Goal: Task Accomplishment & Management: Complete application form

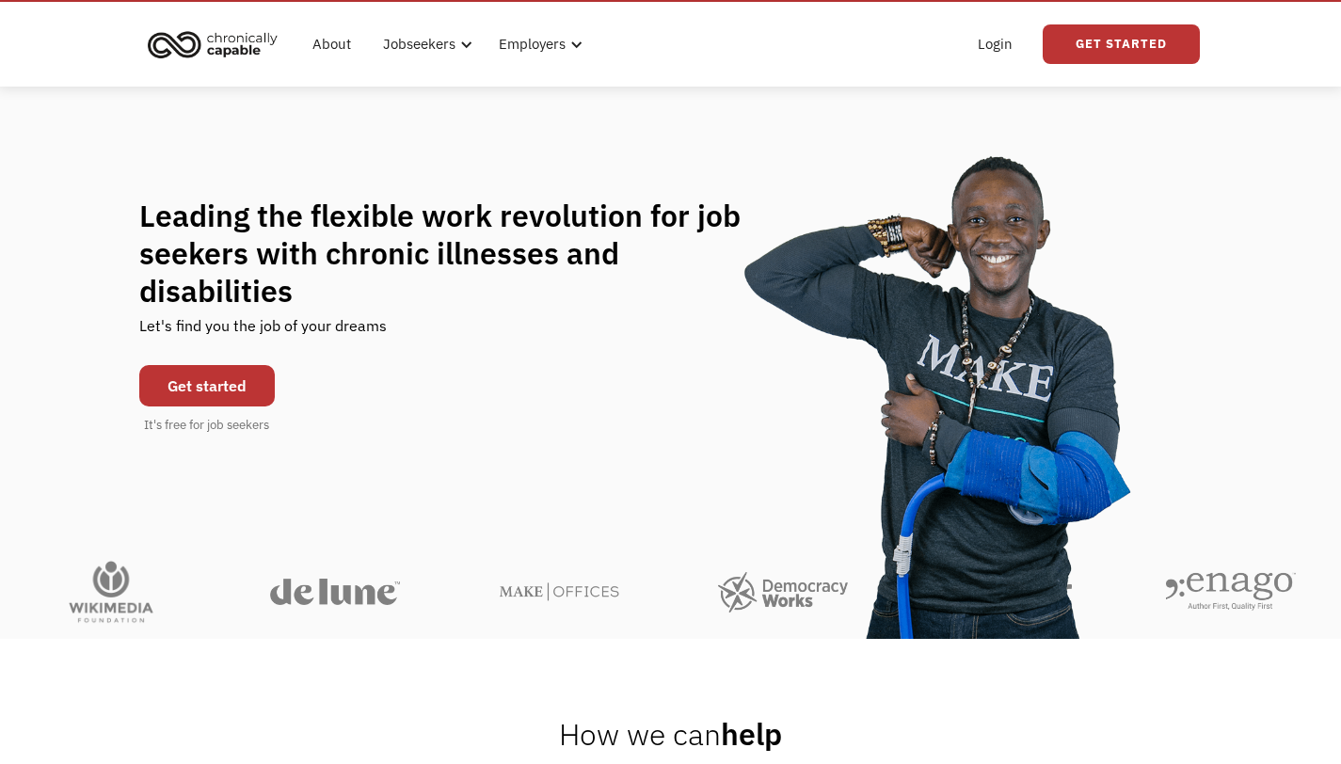
click at [243, 371] on link "Get started" at bounding box center [207, 385] width 136 height 41
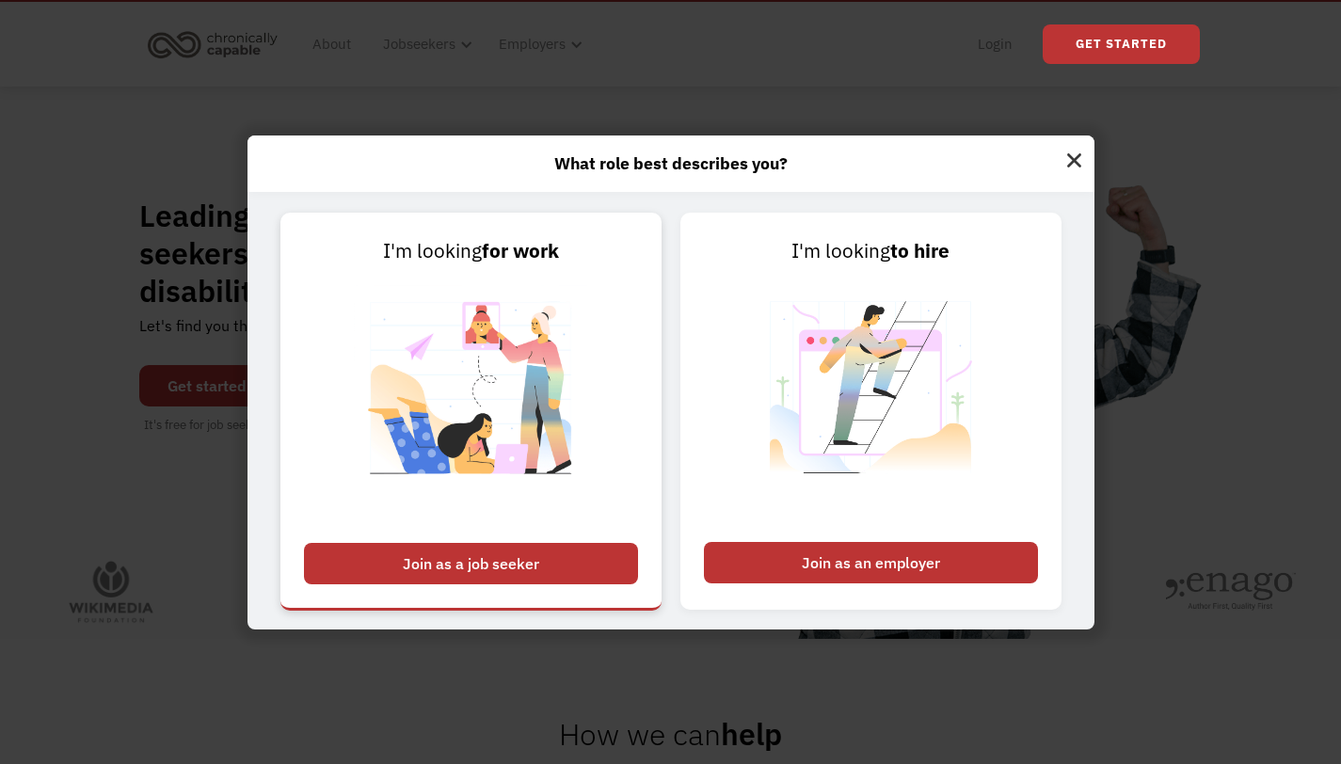
click at [573, 564] on div "Join as a job seeker" at bounding box center [471, 563] width 334 height 41
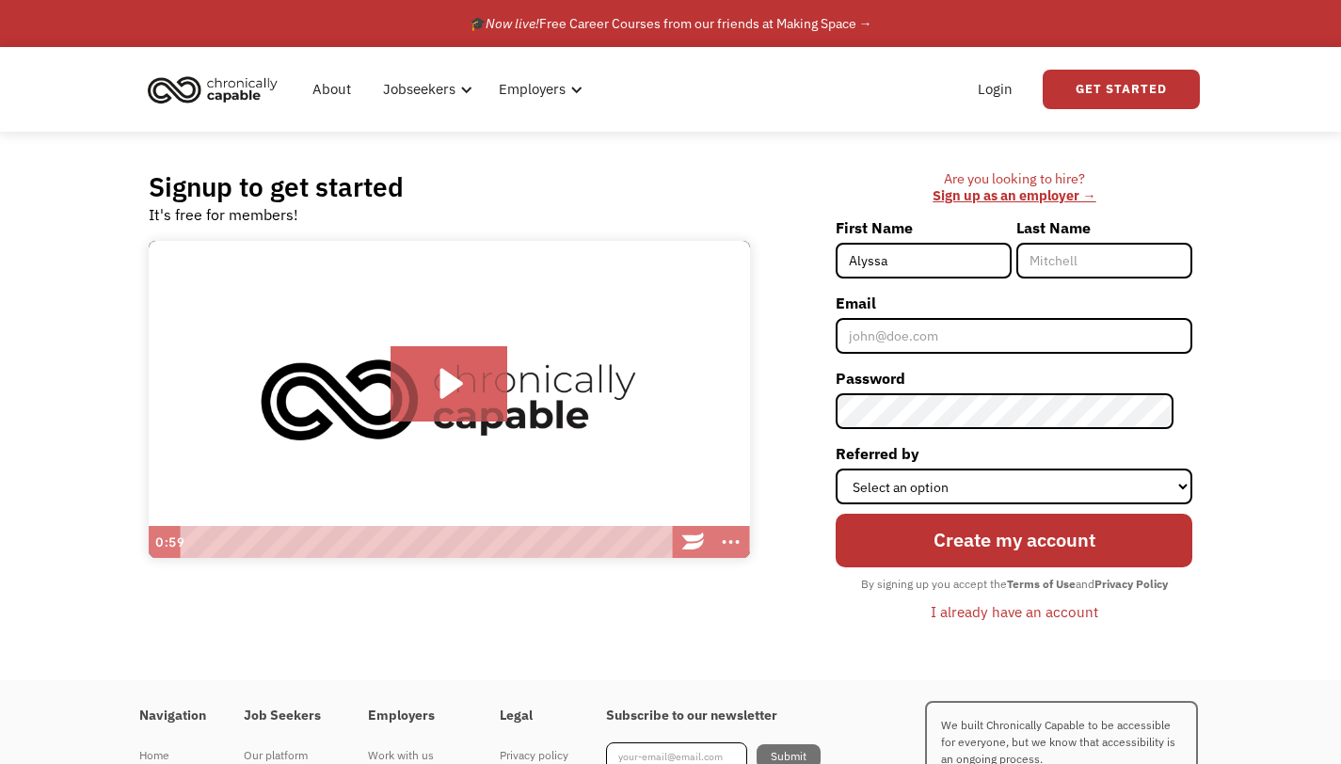
type input "Alyssa"
click at [1089, 253] on input "Last Name" at bounding box center [1104, 261] width 176 height 36
type input "Fava"
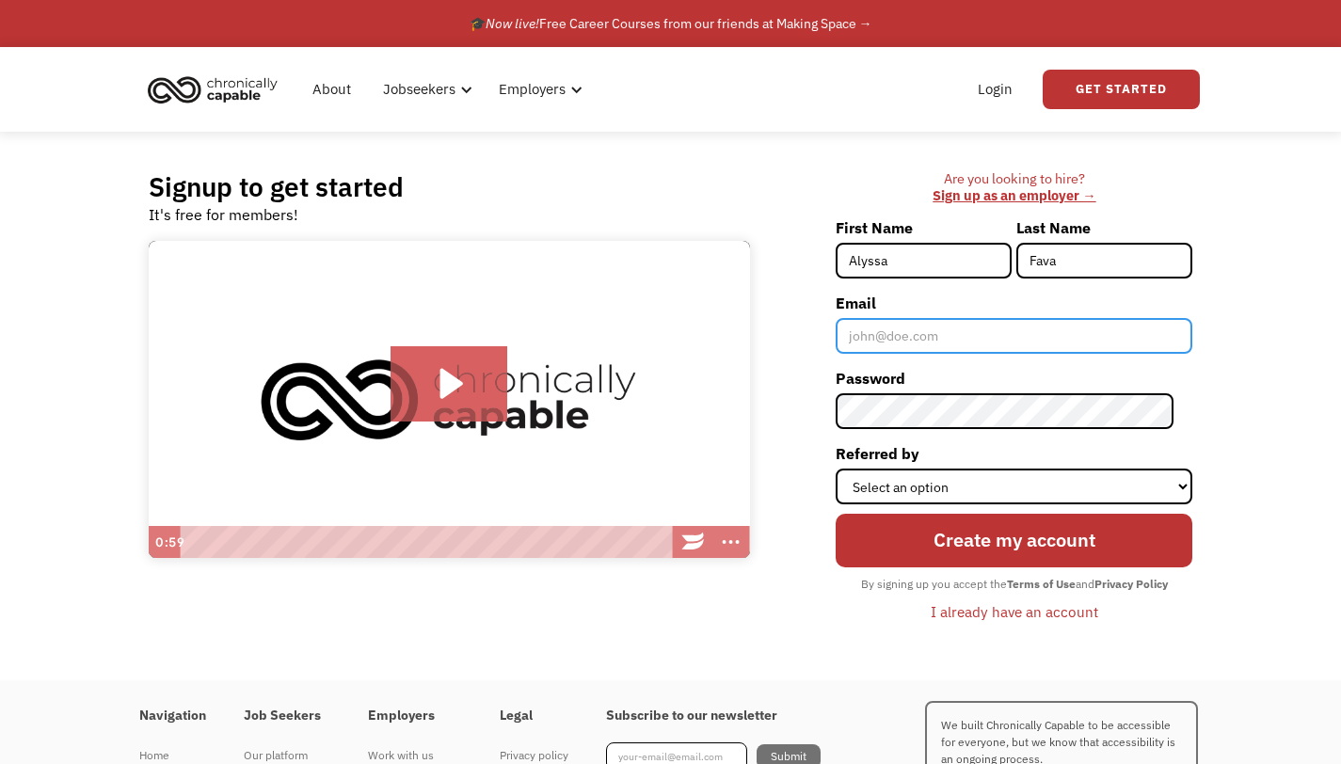
click at [979, 347] on input "Email" at bounding box center [1014, 336] width 357 height 36
click at [919, 342] on input "f" at bounding box center [1014, 336] width 357 height 36
type input "[EMAIL_ADDRESS][DOMAIN_NAME]"
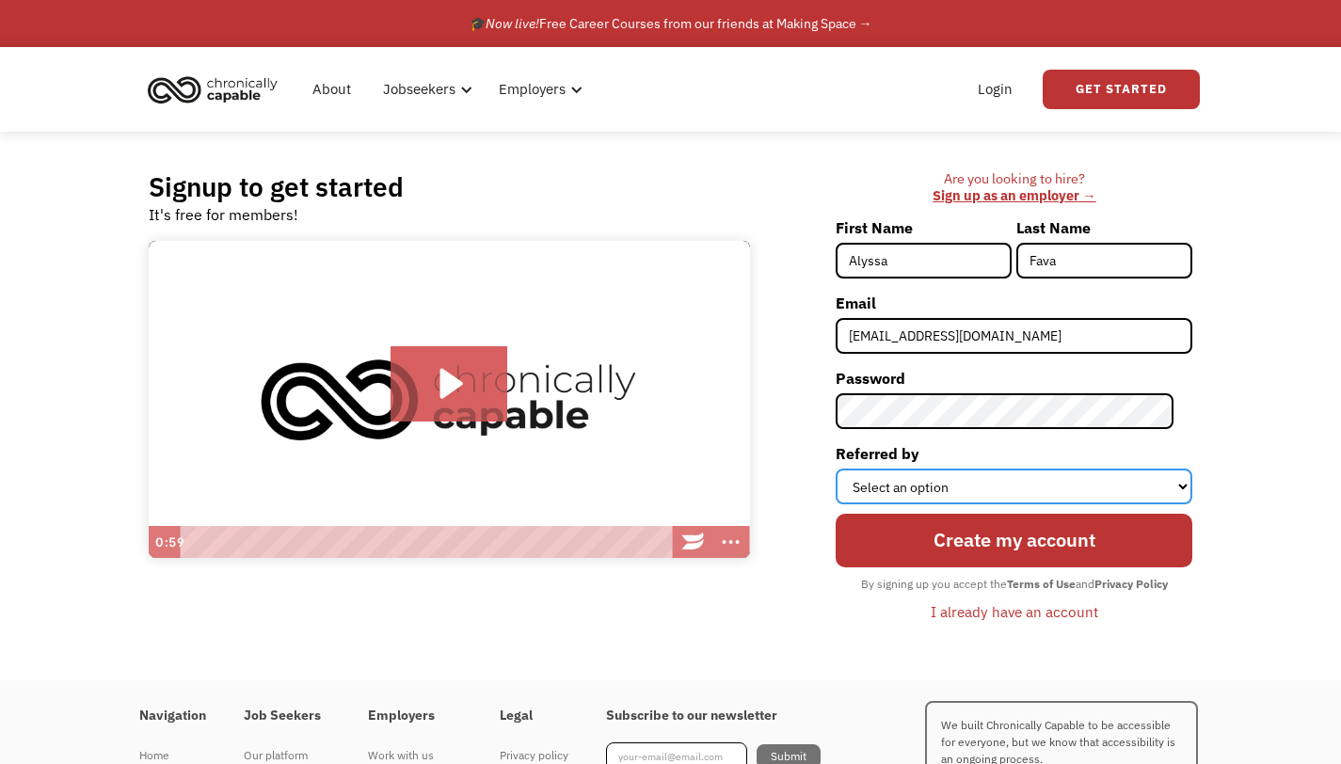
click at [906, 490] on select "Select an option Instagram Facebook Twitter Search Engine News Article Word of …" at bounding box center [1014, 487] width 357 height 36
select select "Other"
click at [854, 469] on select "Select an option Instagram Facebook Twitter Search Engine News Article Word of …" at bounding box center [1014, 487] width 357 height 36
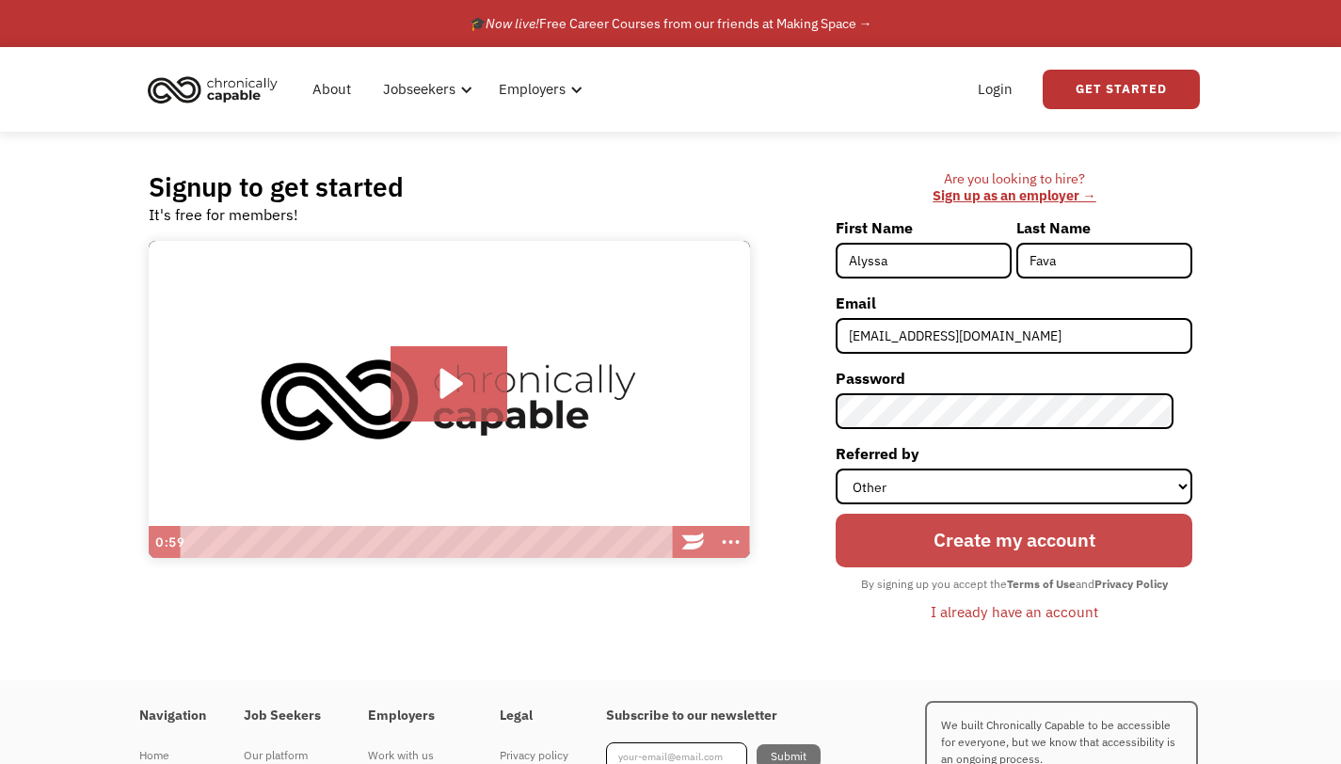
click at [933, 553] on input "Create my account" at bounding box center [1014, 540] width 357 height 53
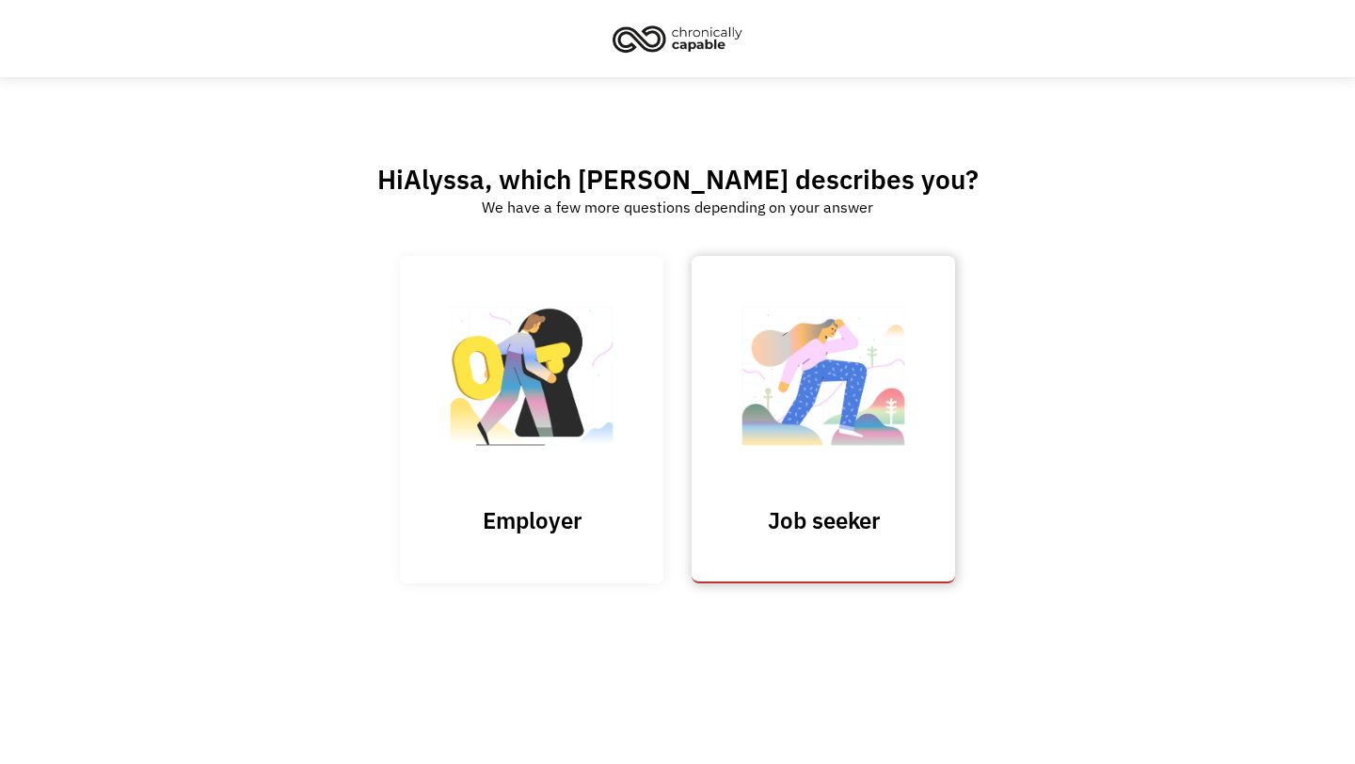
click at [764, 481] on link "Job seeker" at bounding box center [824, 419] width 264 height 327
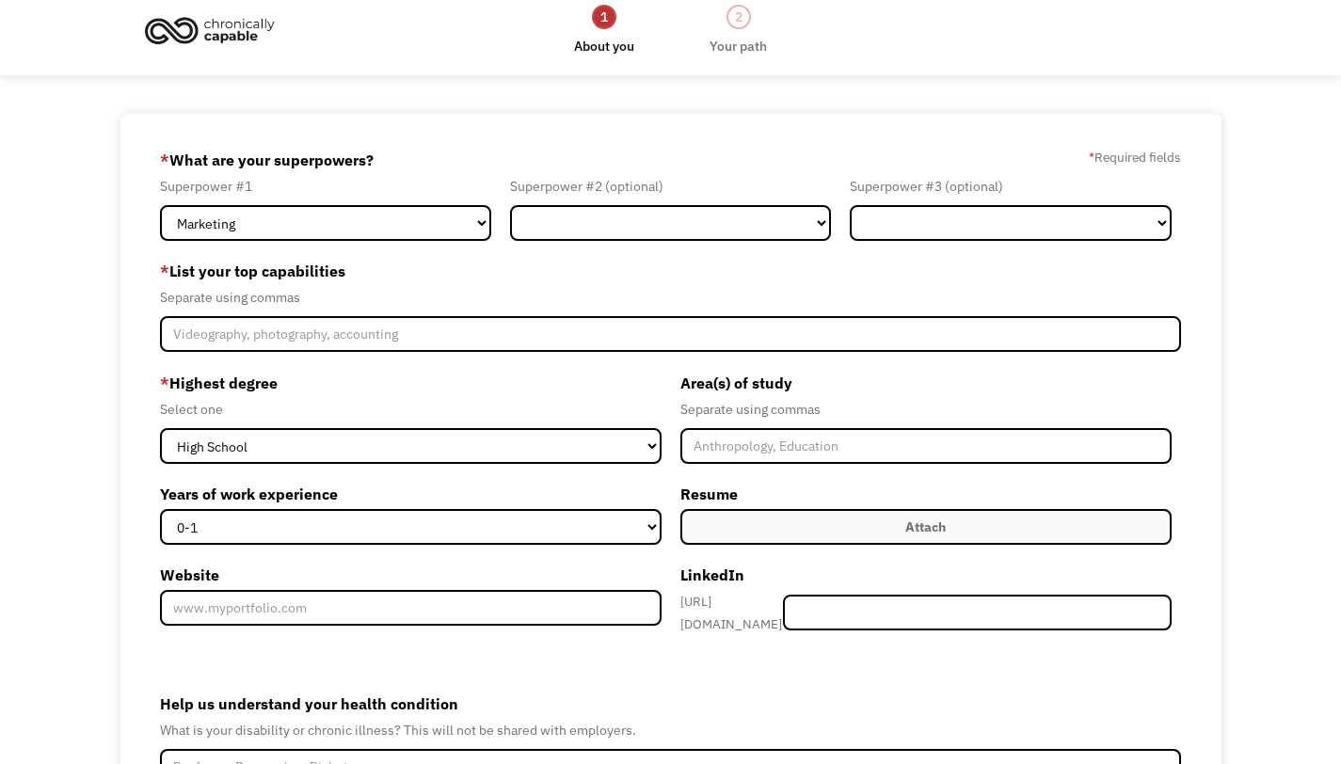
scroll to position [17, 0]
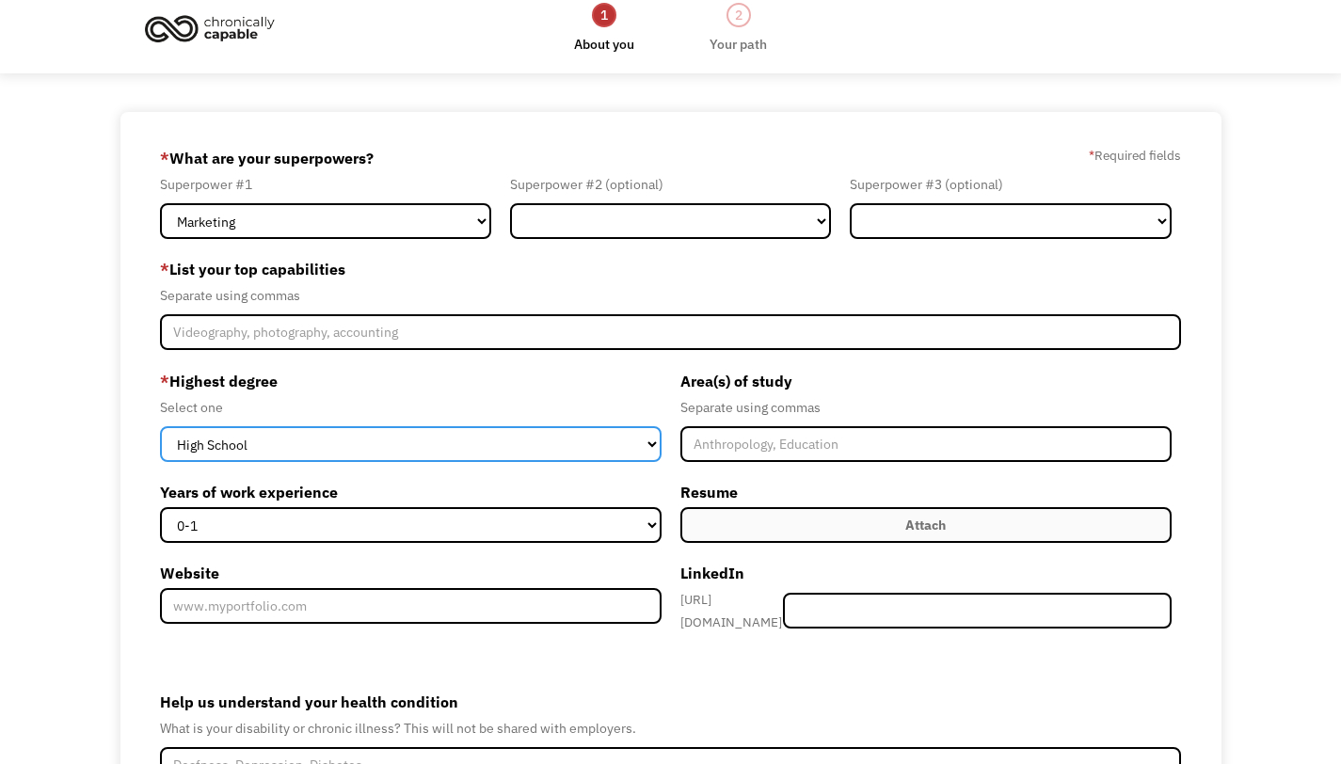
click at [610, 437] on select "High School Associates Bachelors Master's PhD" at bounding box center [410, 444] width 501 height 36
select select "bachelors"
click at [160, 426] on select "High School Associates Bachelors Master's PhD" at bounding box center [410, 444] width 501 height 36
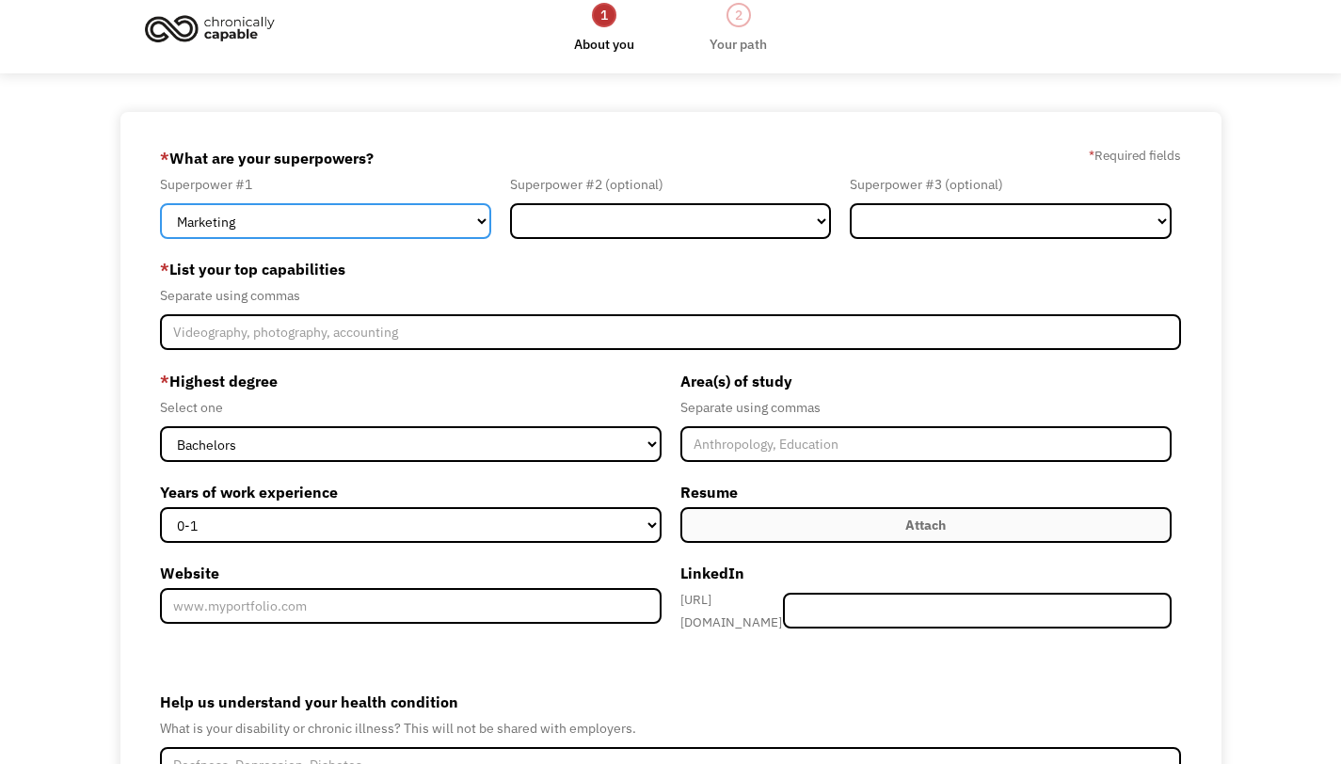
click at [395, 217] on select "Marketing Human Resources Finance Technology Operations Sales Industrial & Manu…" at bounding box center [325, 221] width 330 height 36
select select "Customer Service"
click at [160, 203] on select "Marketing Human Resources Finance Technology Operations Sales Industrial & Manu…" at bounding box center [325, 221] width 330 height 36
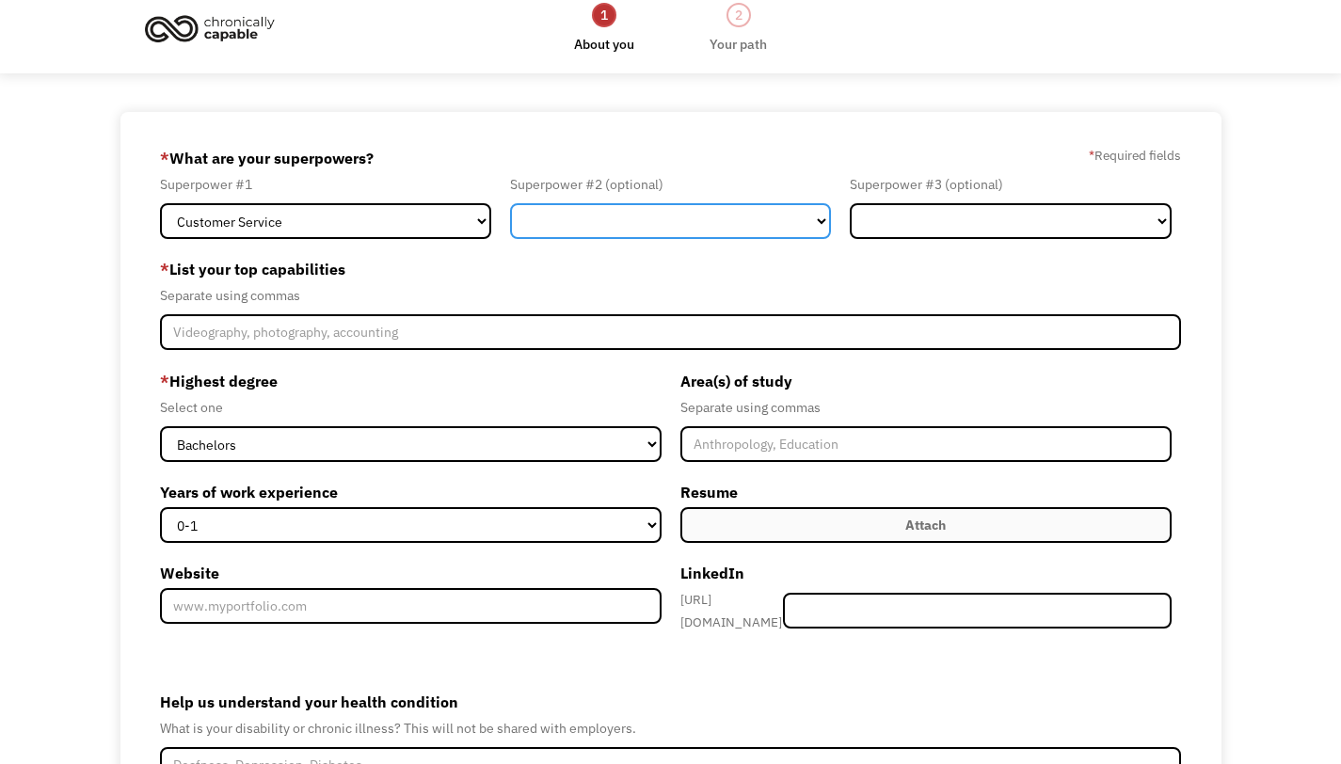
click at [609, 216] on select "Marketing Human Resources Finance Technology Operations Sales Industrial & Manu…" at bounding box center [670, 221] width 321 height 36
select select "Administration"
click at [510, 203] on select "Marketing Human Resources Finance Technology Operations Sales Industrial & Manu…" at bounding box center [670, 221] width 321 height 36
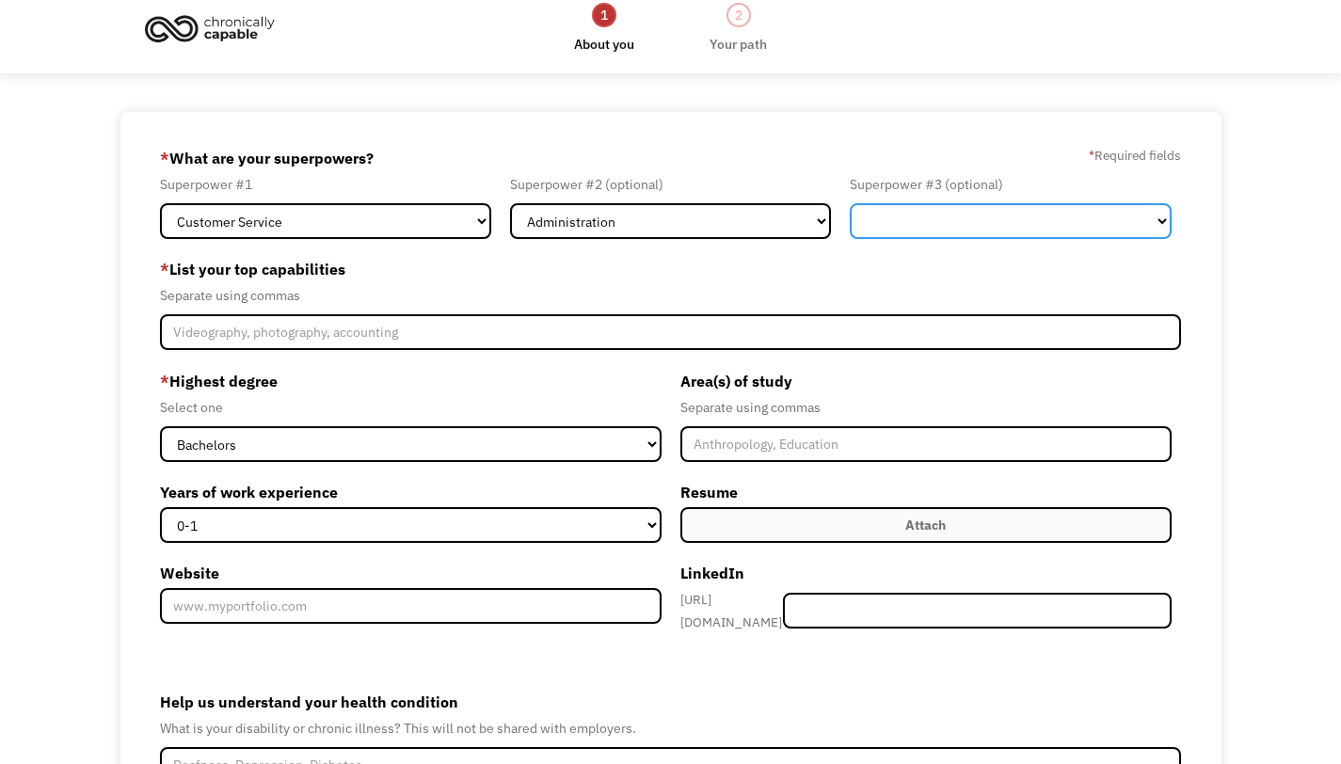
click at [942, 223] on select "Marketing Human Resources Finance Technology Operations Sales Industrial & Manu…" at bounding box center [1010, 221] width 321 height 36
select select "Marketing"
click at [850, 203] on select "Marketing Human Resources Finance Technology Operations Sales Industrial & Manu…" at bounding box center [1010, 221] width 321 height 36
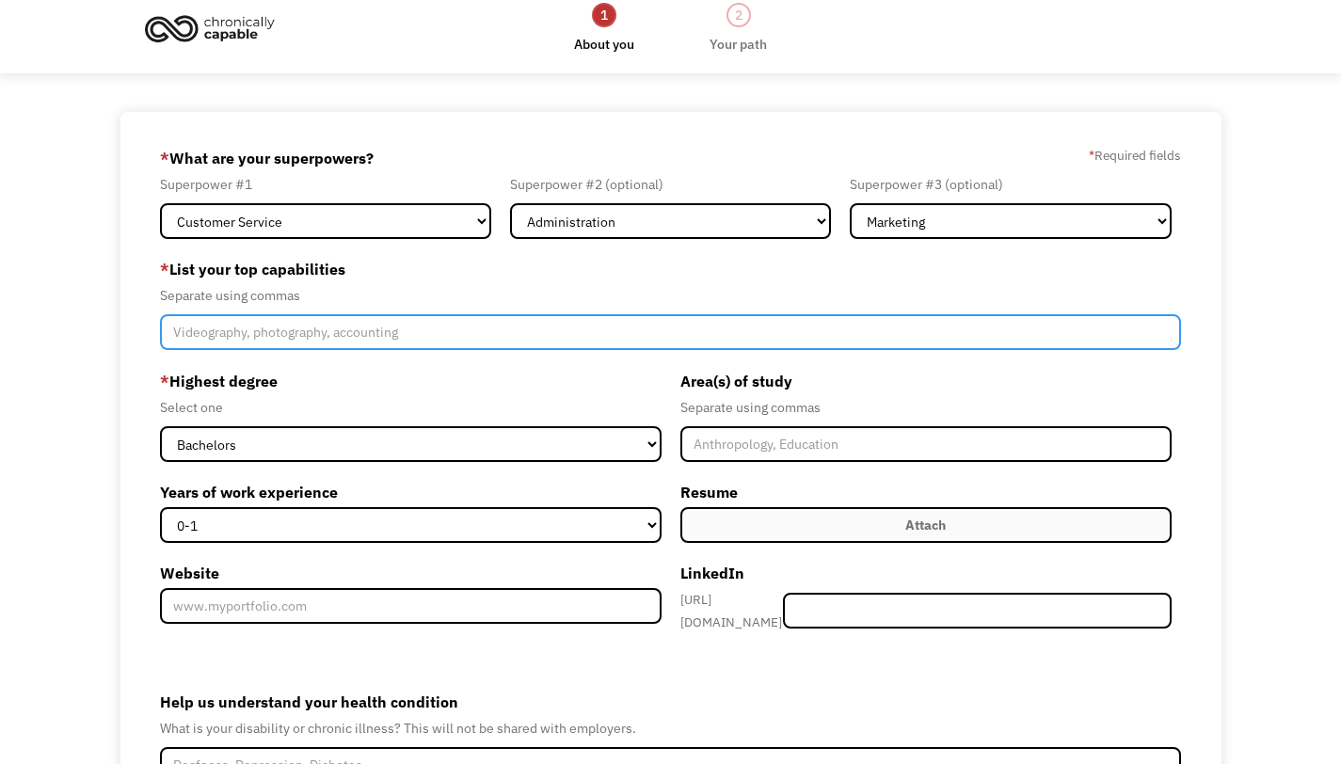
click at [555, 335] on input "Member-Create-Step1" at bounding box center [670, 332] width 1021 height 36
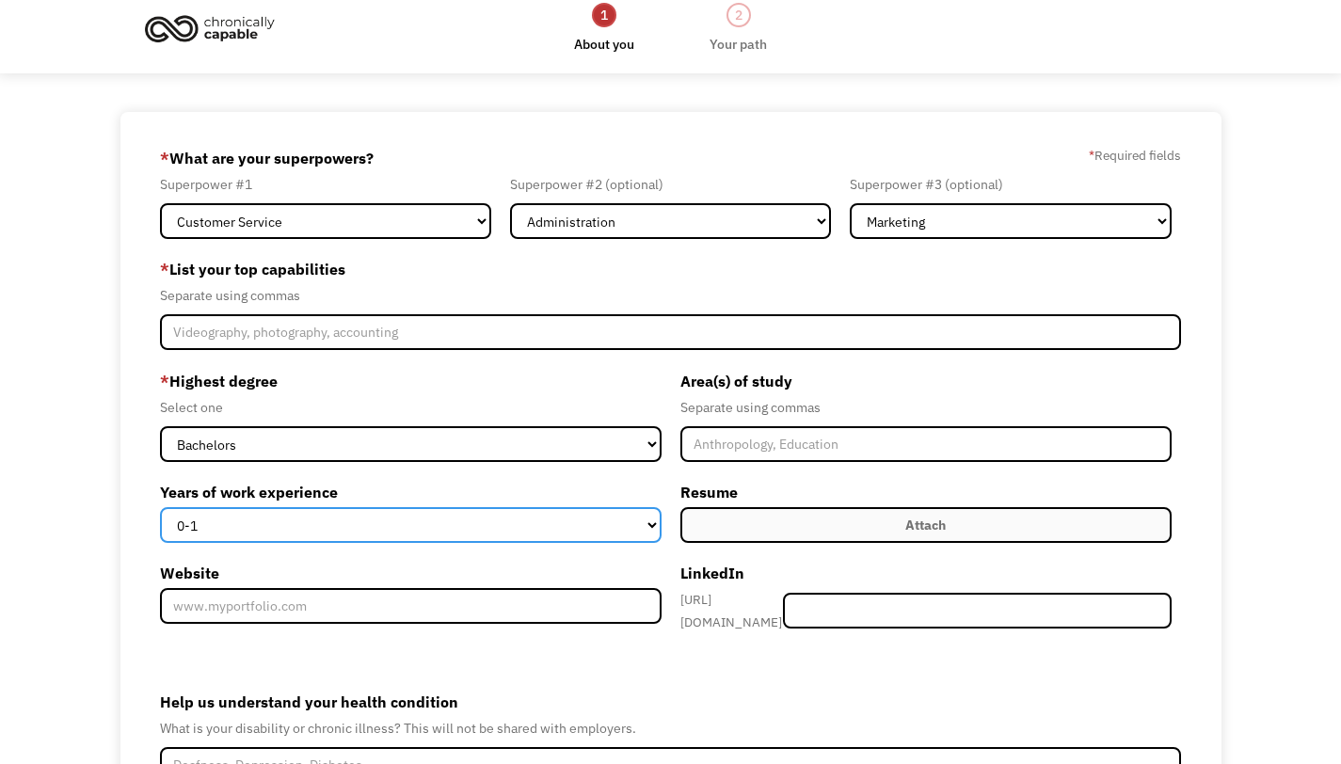
click at [516, 532] on select "0-1 2-4 5-10 11-15 15+" at bounding box center [410, 525] width 501 height 36
click at [160, 507] on select "0-1 2-4 5-10 11-15 15+" at bounding box center [410, 525] width 501 height 36
click at [516, 531] on select "0-1 2-4 5-10 11-15 15+" at bounding box center [410, 525] width 501 height 36
select select "2-4"
click at [160, 507] on select "0-1 2-4 5-10 11-15 15+" at bounding box center [410, 525] width 501 height 36
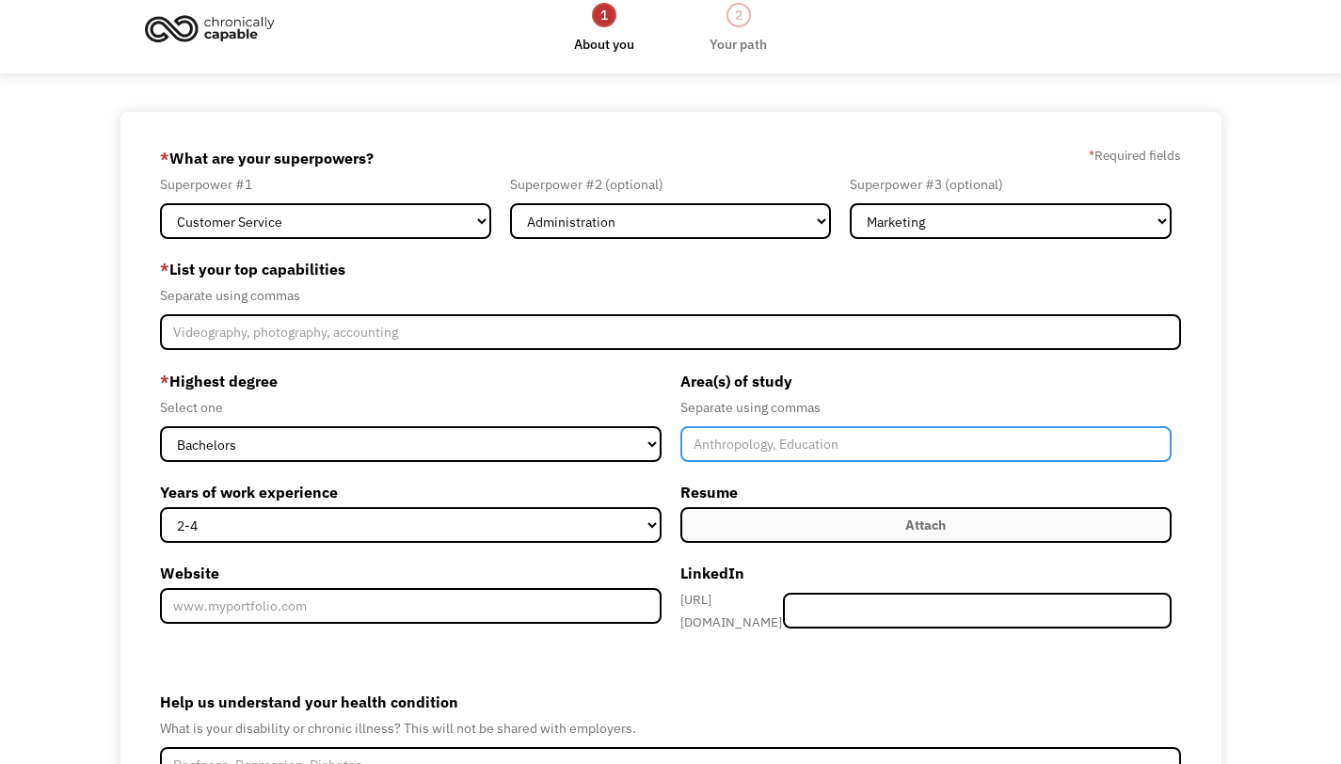
click at [821, 436] on input "Member-Create-Step1" at bounding box center [925, 444] width 491 height 36
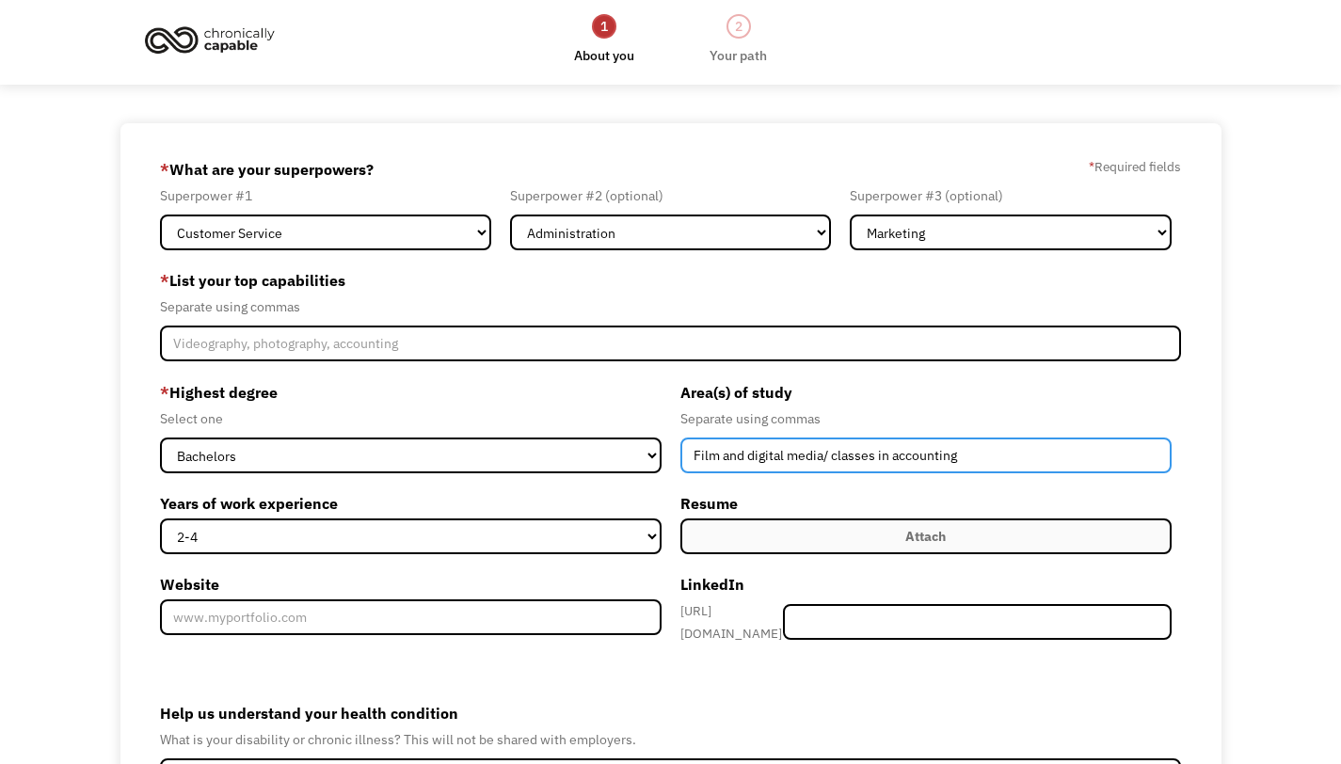
scroll to position [0, 0]
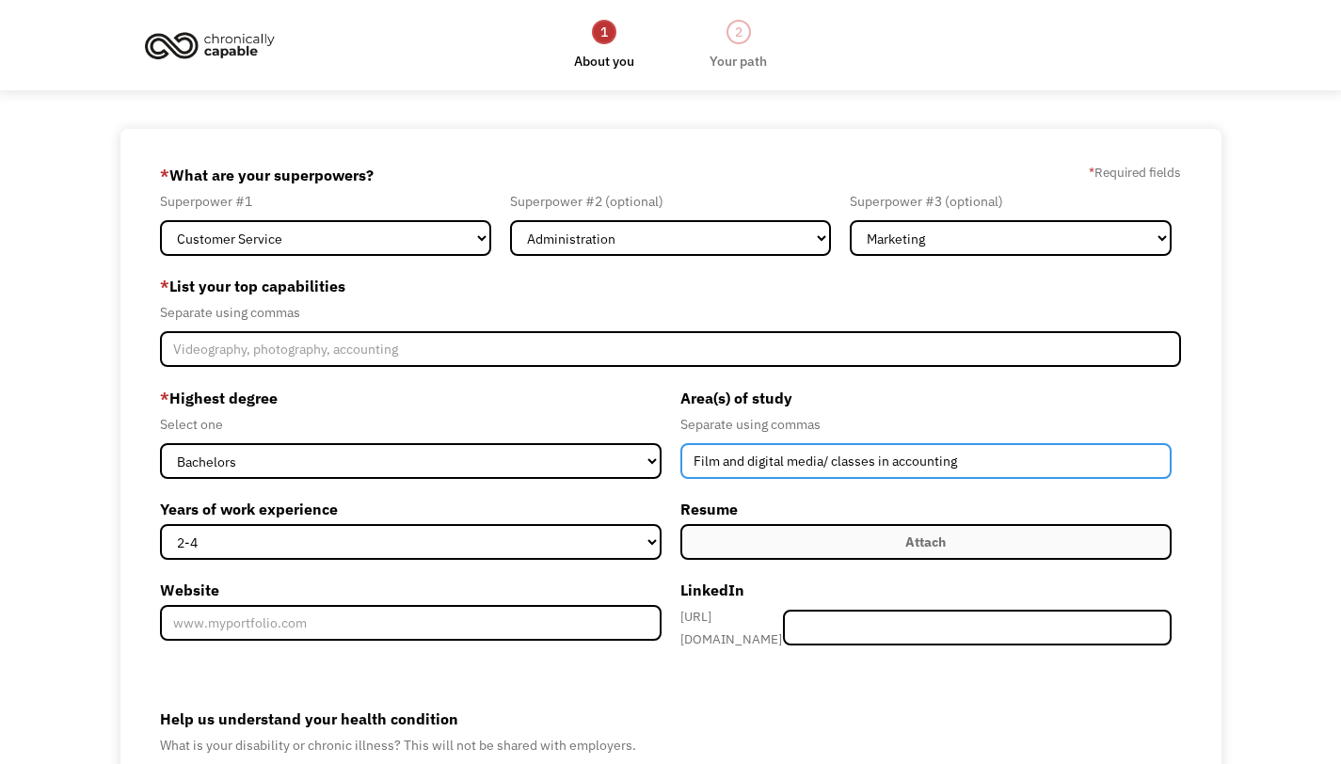
type input "Film and digital media/ classes in accounting"
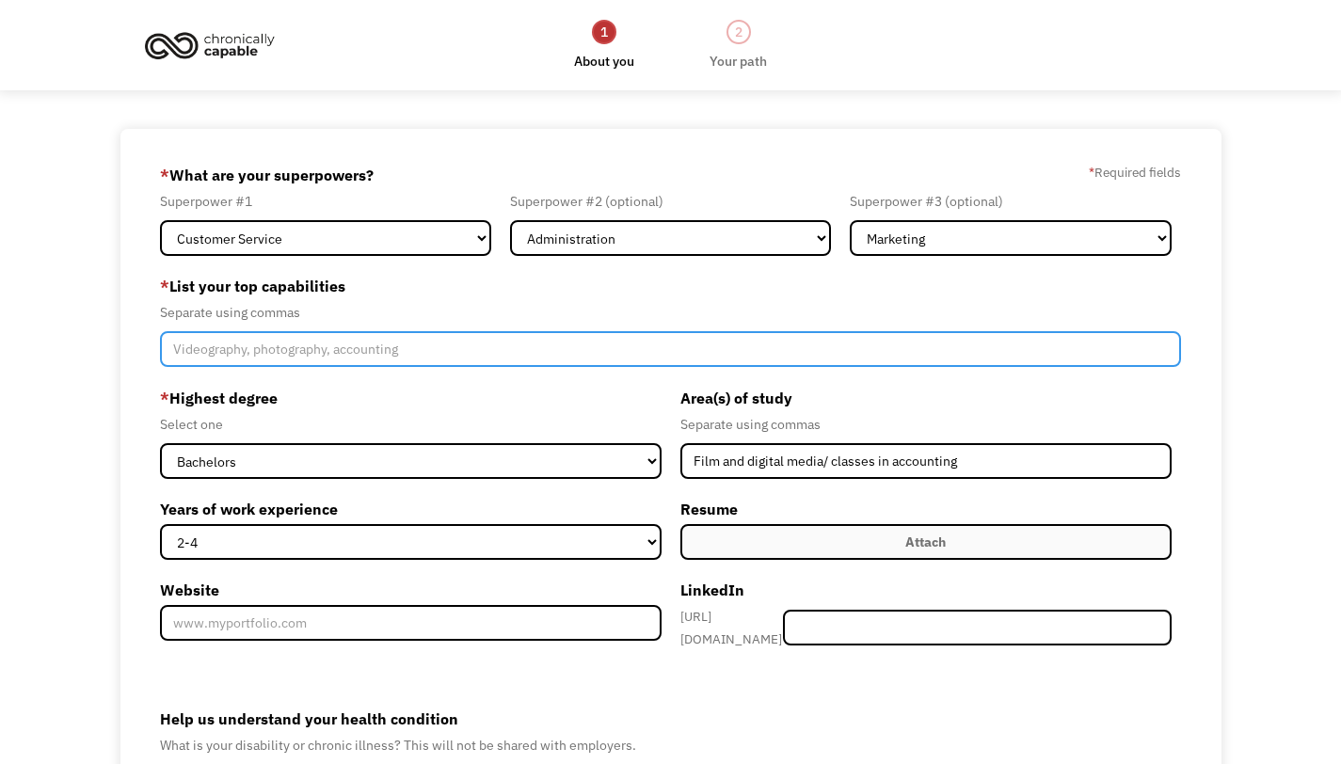
click at [359, 353] on input "Member-Create-Step1" at bounding box center [670, 349] width 1021 height 36
click at [482, 349] on input "Customer service, organization, computer skills, writting, editing" at bounding box center [670, 349] width 1021 height 36
click at [582, 347] on input "Customer service, organization, computer skills, writing, editing" at bounding box center [670, 349] width 1021 height 36
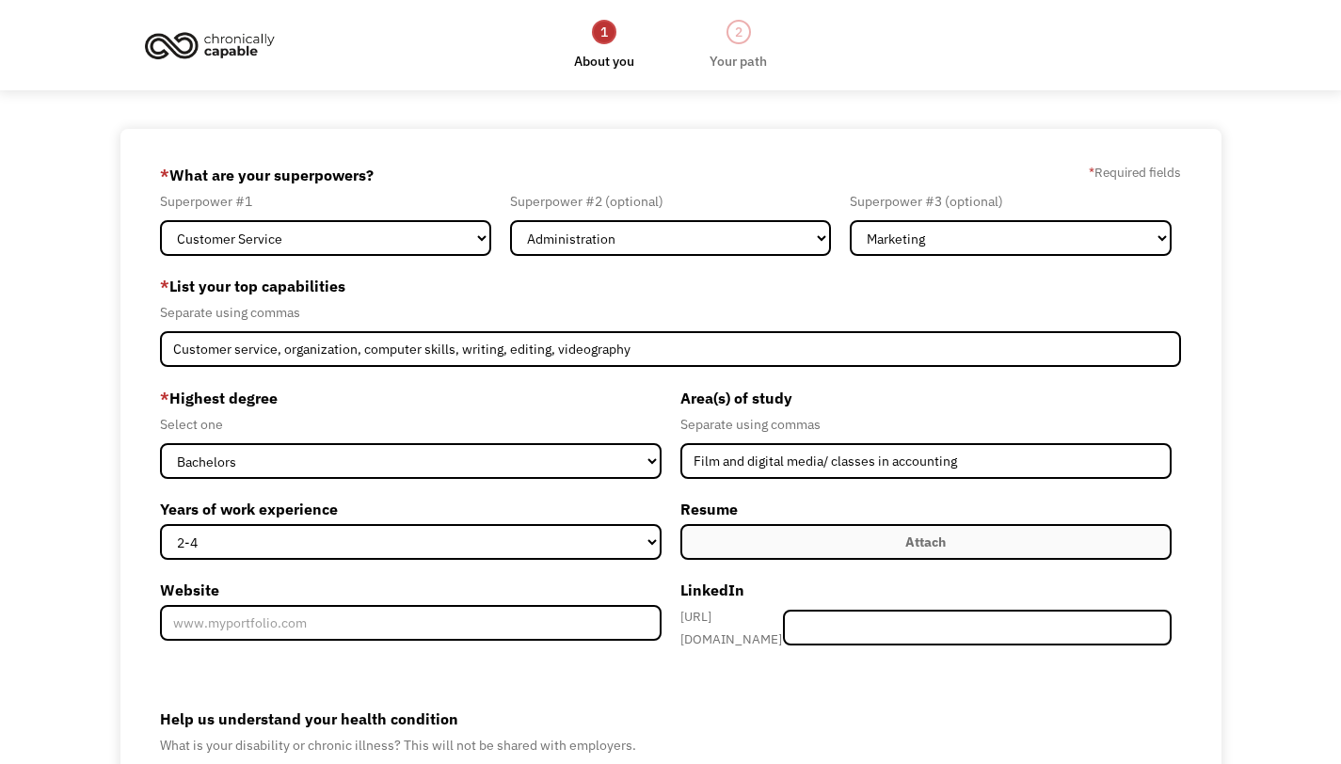
click at [610, 393] on label "* Highest degree" at bounding box center [410, 398] width 501 height 30
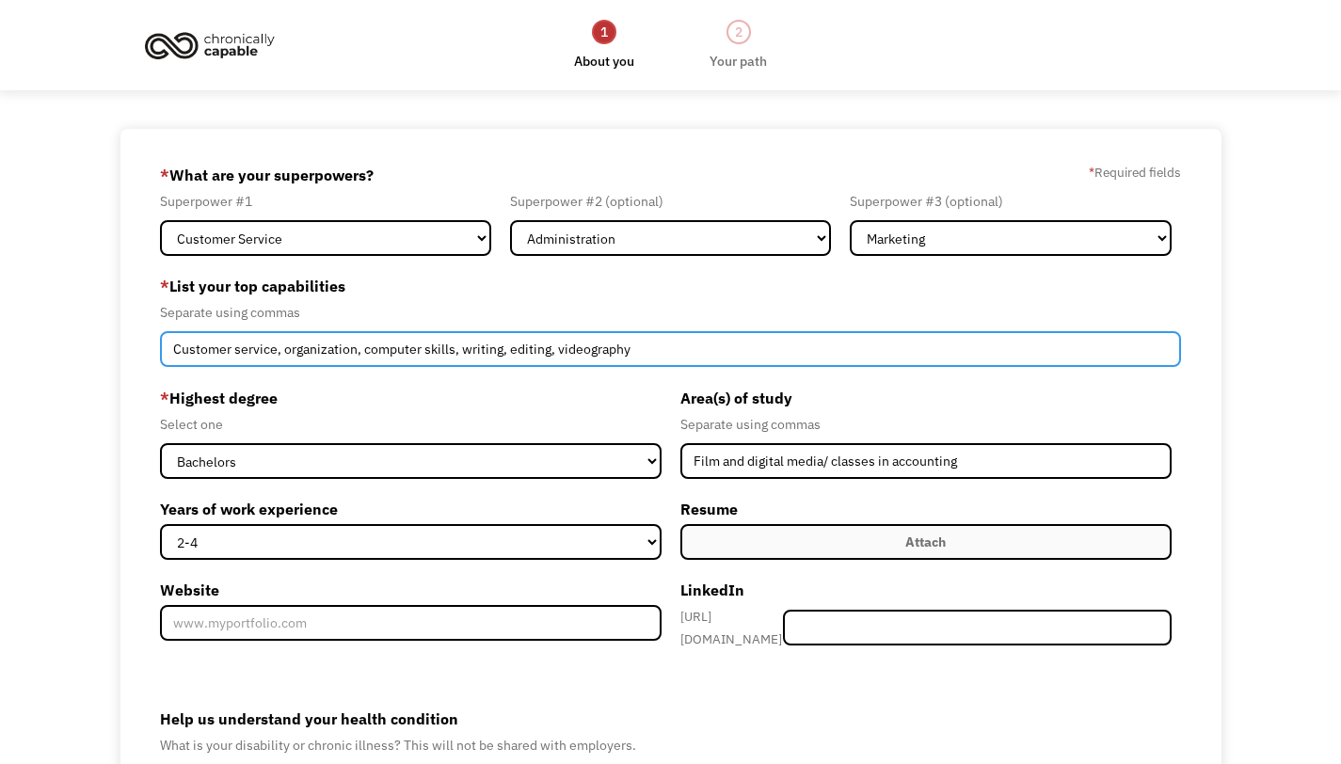
click at [631, 350] on input "Customer service, organization, computer skills, writing, editing, videography" at bounding box center [670, 349] width 1021 height 36
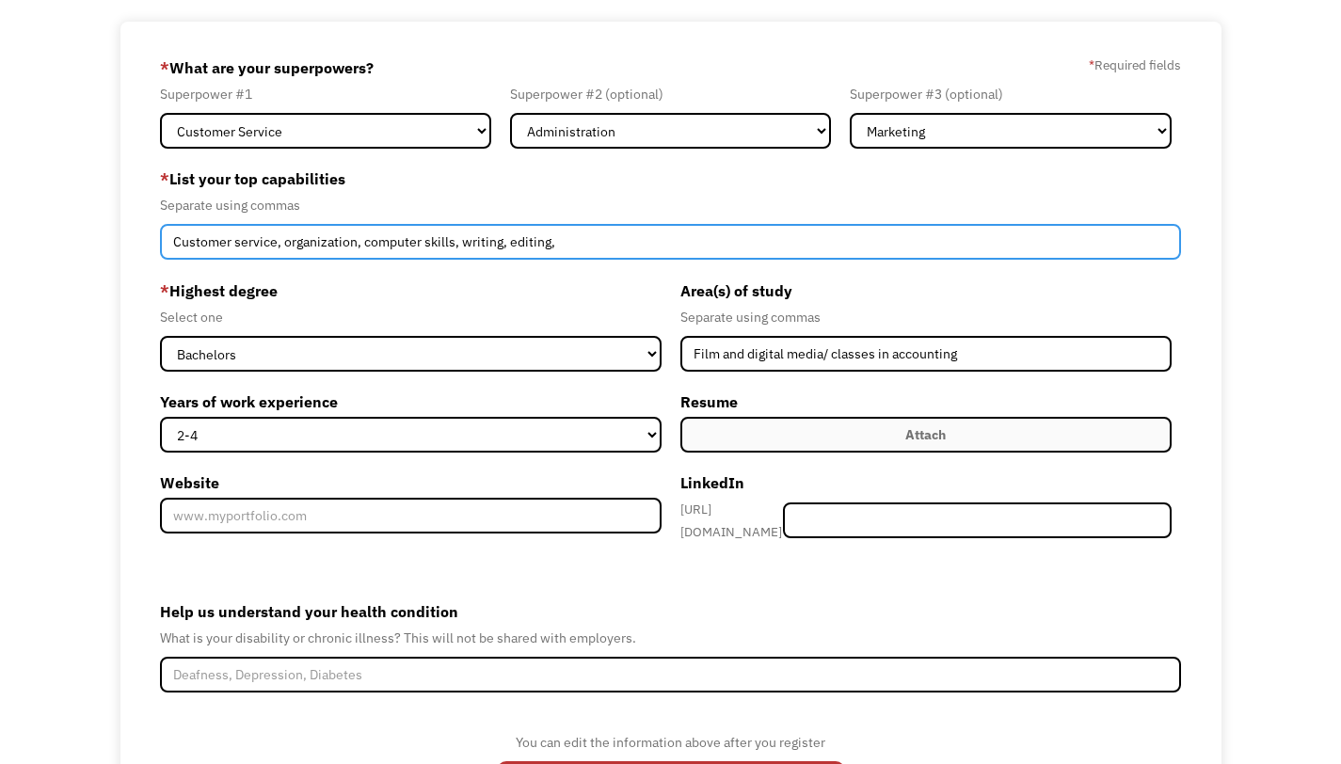
scroll to position [233, 0]
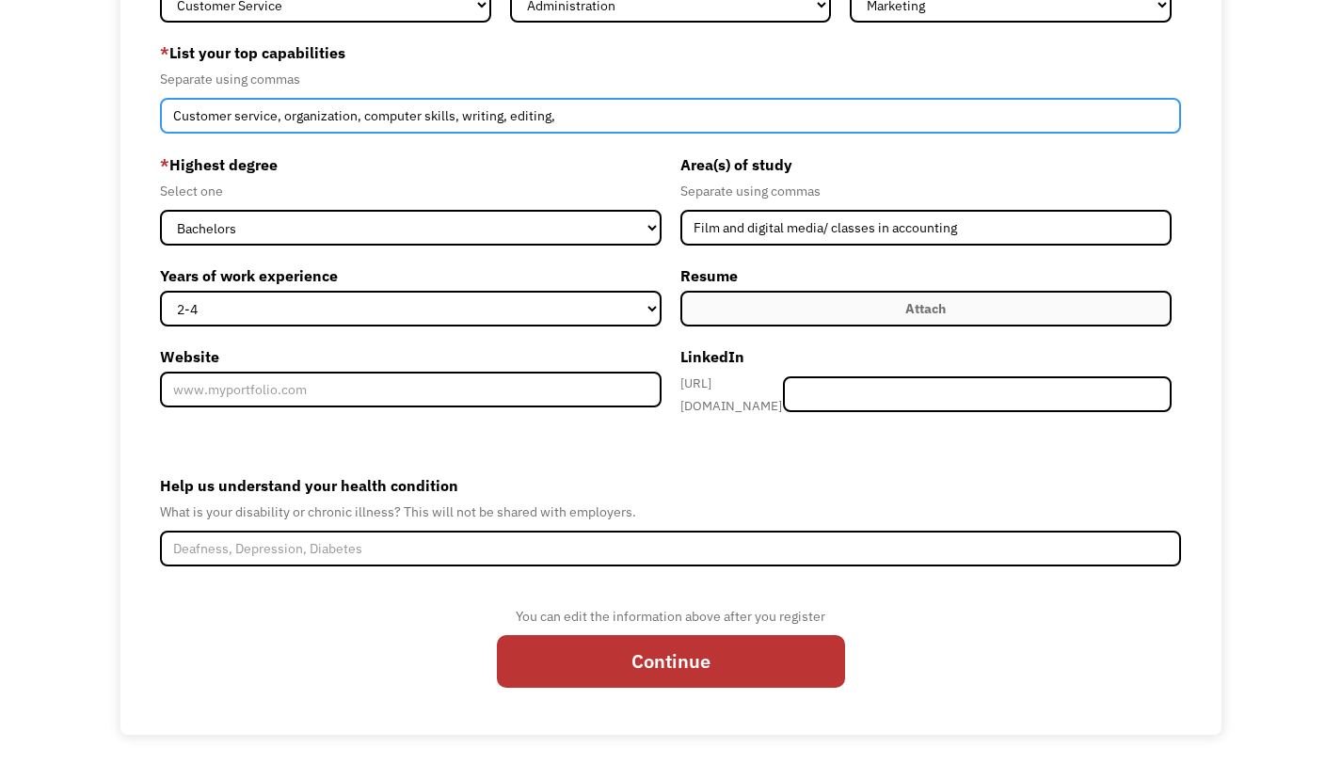
type input "Customer service, organization, computer skills, writing, editing,"
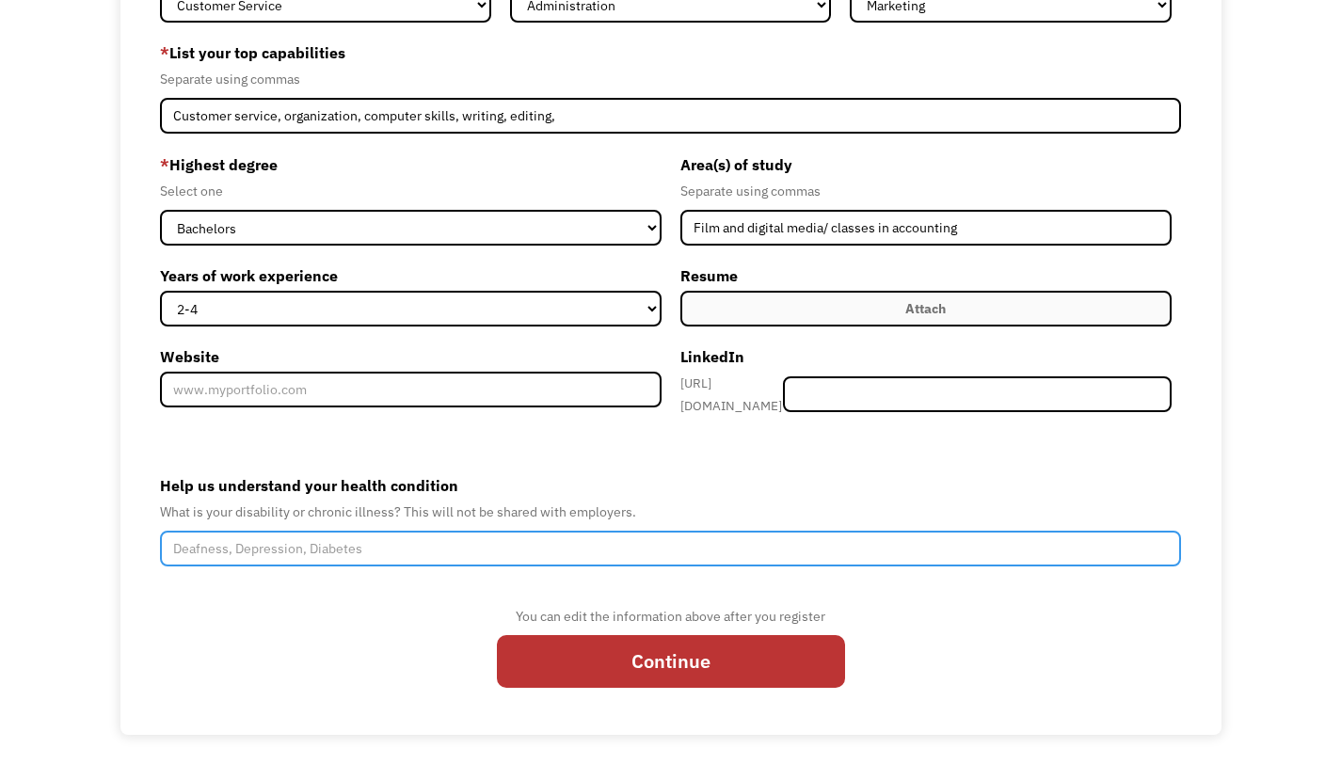
click at [407, 537] on input "Help us understand your health condition" at bounding box center [670, 549] width 1021 height 36
type input "POTS"
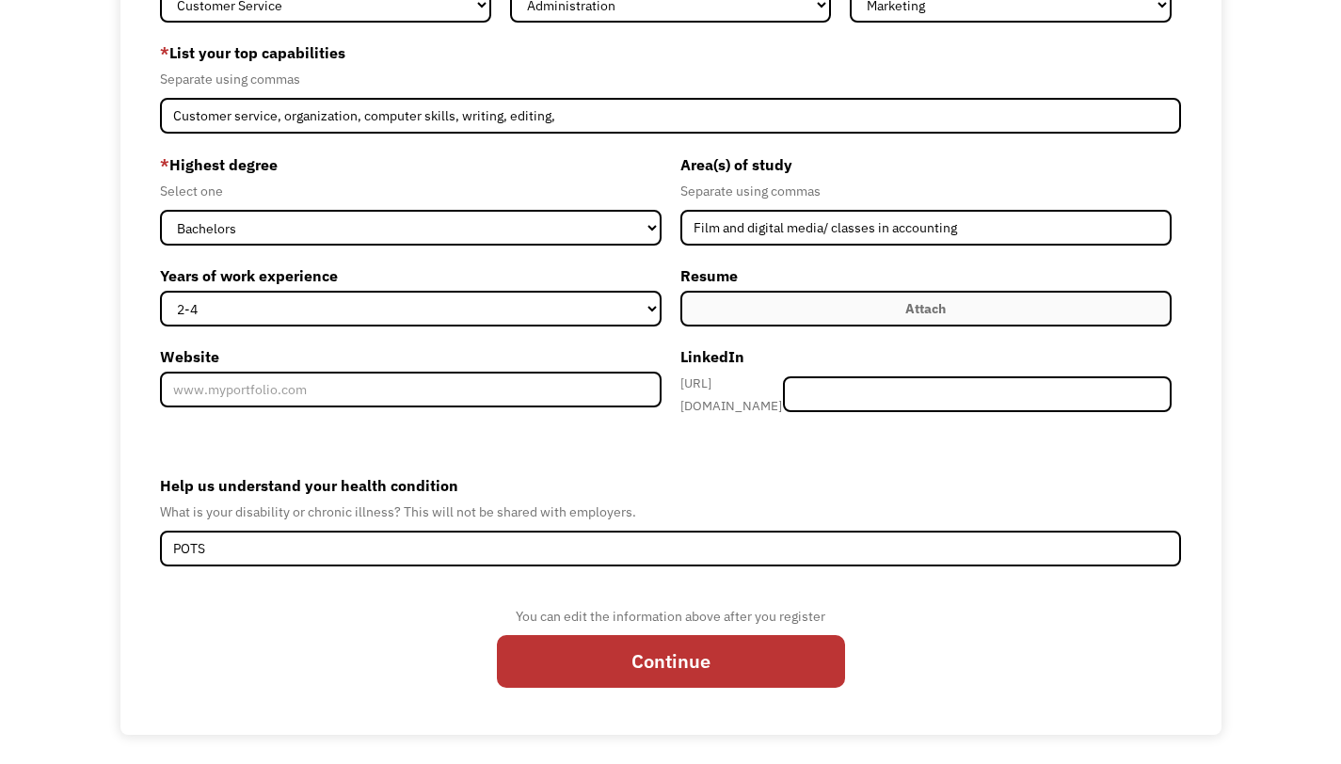
click at [264, 638] on div "You can edit the information above after you register Continue" at bounding box center [670, 654] width 1021 height 99
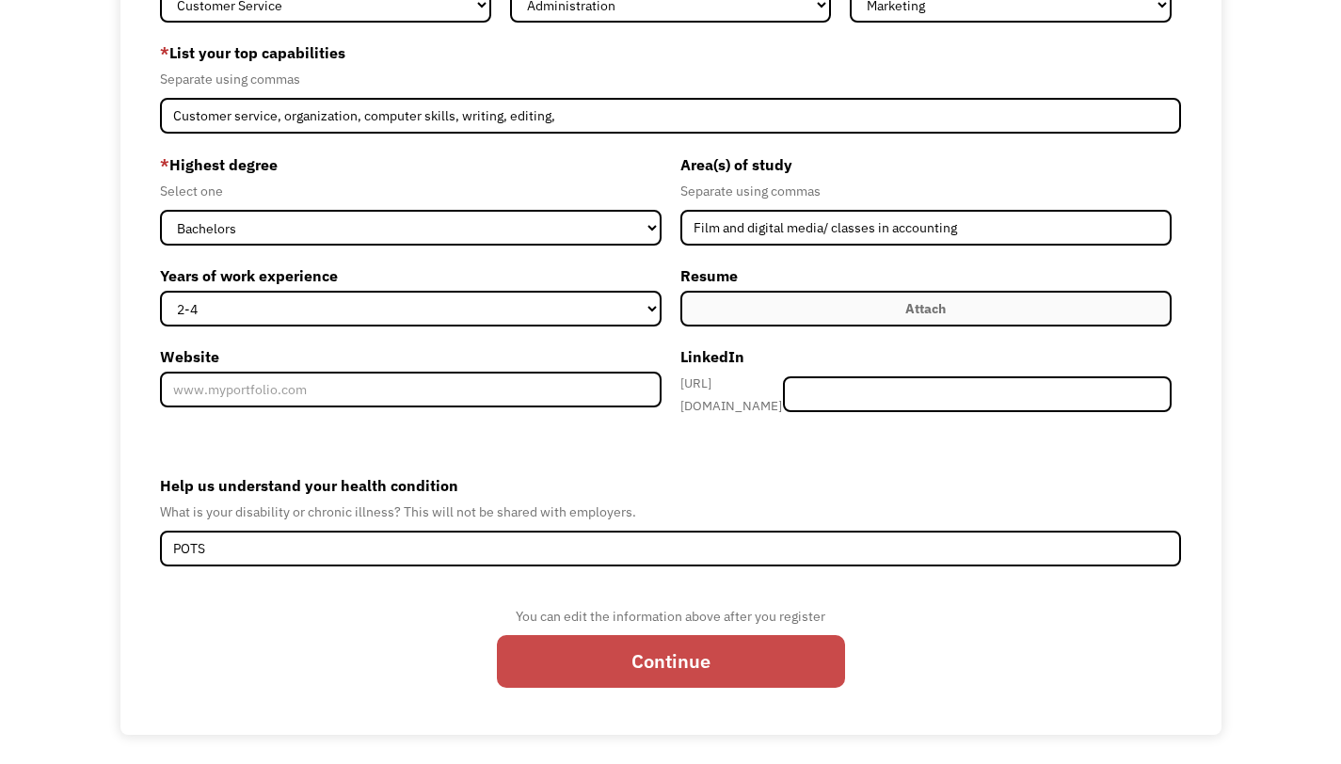
click at [698, 653] on input "Continue" at bounding box center [671, 661] width 348 height 53
type input "Please wait..."
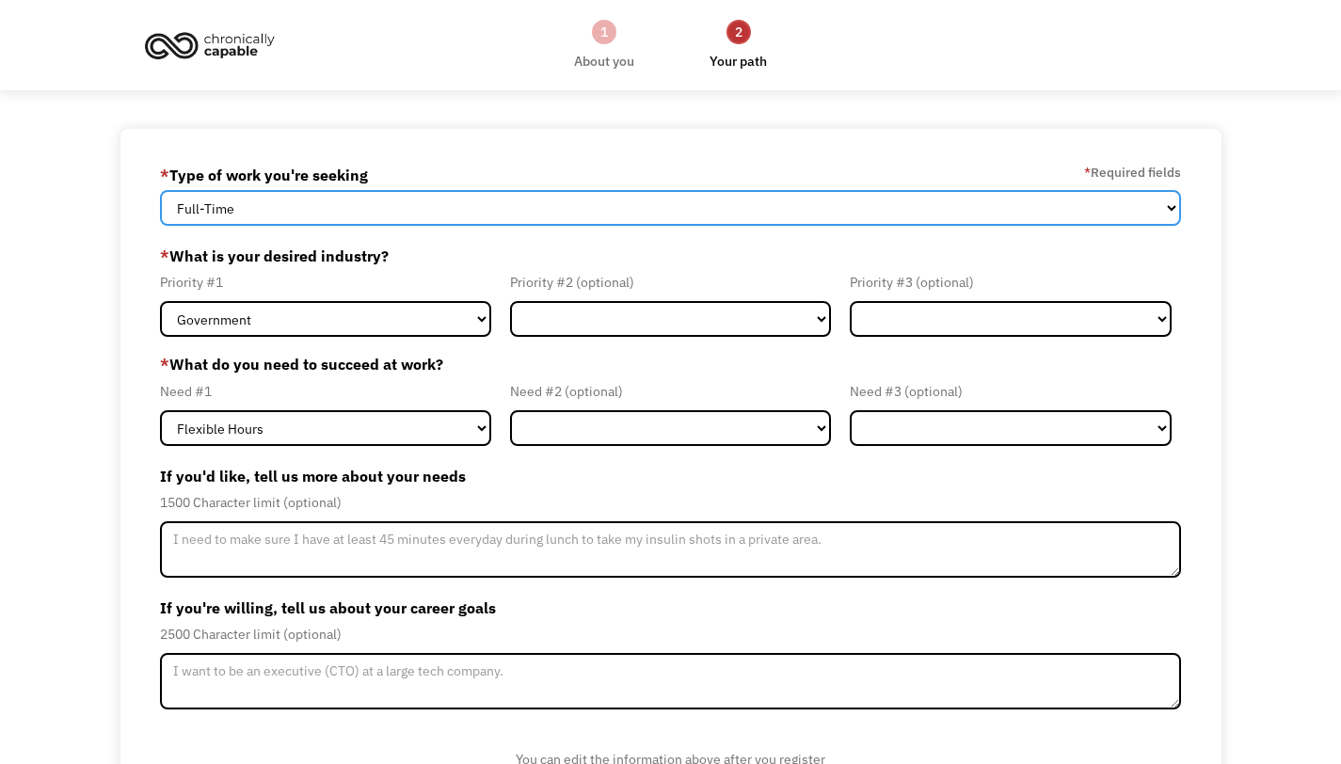
click at [743, 220] on select "Full-Time Part-Time Both Full-Time and Part-Time" at bounding box center [670, 208] width 1021 height 36
select select "Both Full-Time and Part-Time"
click at [160, 190] on select "Full-Time Part-Time Both Full-Time and Part-Time" at bounding box center [670, 208] width 1021 height 36
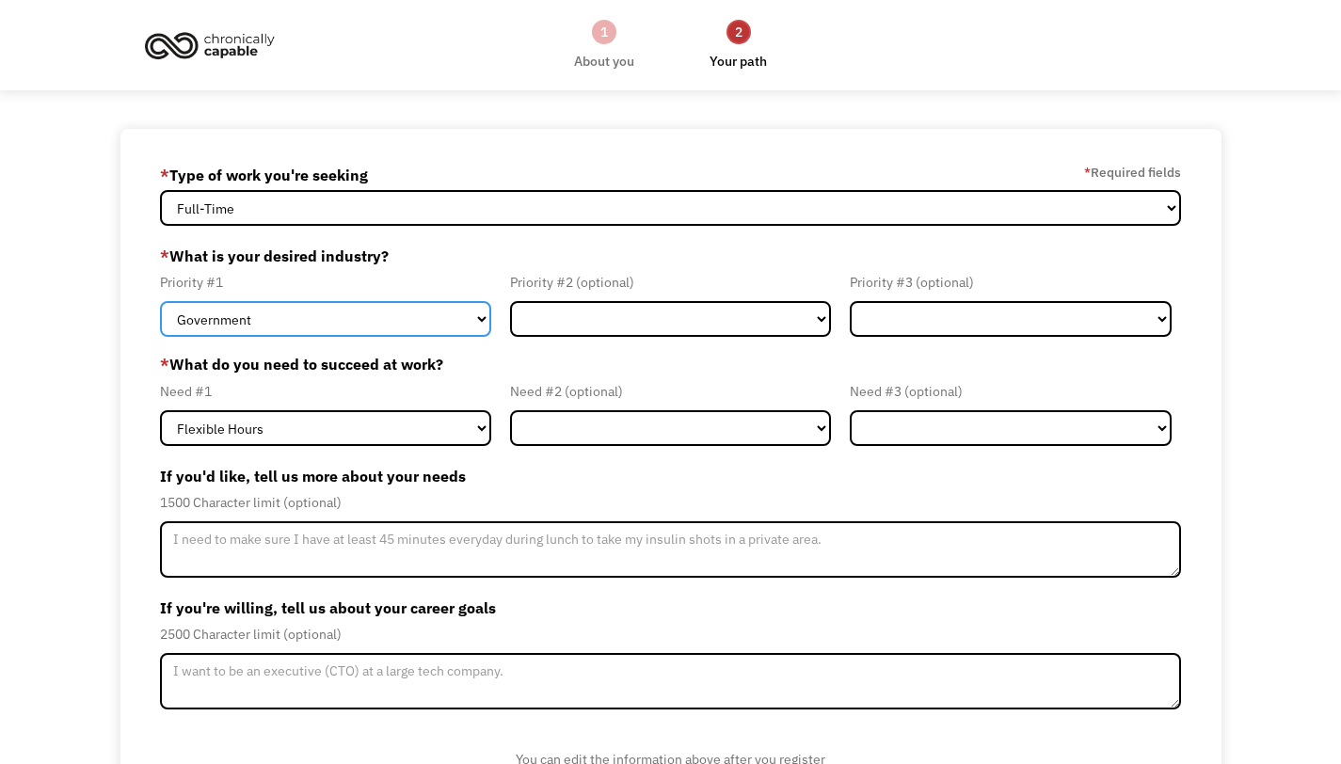
click at [448, 310] on select "Government Finance & Insurance Health & Social Care Tech & Engineering Creative…" at bounding box center [325, 319] width 330 height 36
select select "Administrative"
click at [160, 301] on select "Government Finance & Insurance Health & Social Care Tech & Engineering Creative…" at bounding box center [325, 319] width 330 height 36
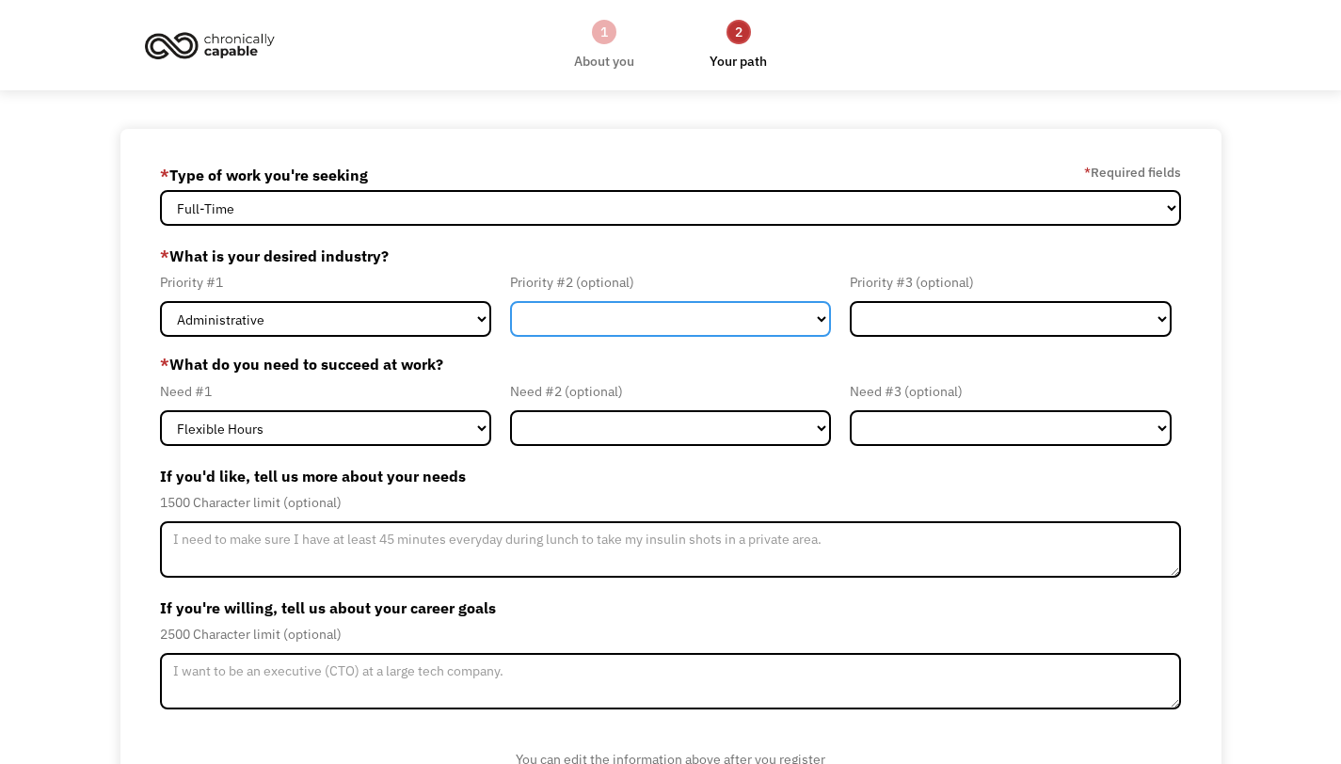
click at [647, 327] on select "Government Finance & Insurance Health & Social Care Tech & Engineering Creative…" at bounding box center [670, 319] width 321 height 36
select select "Government"
click at [510, 301] on select "Government Finance & Insurance Health & Social Care Tech & Engineering Creative…" at bounding box center [670, 319] width 321 height 36
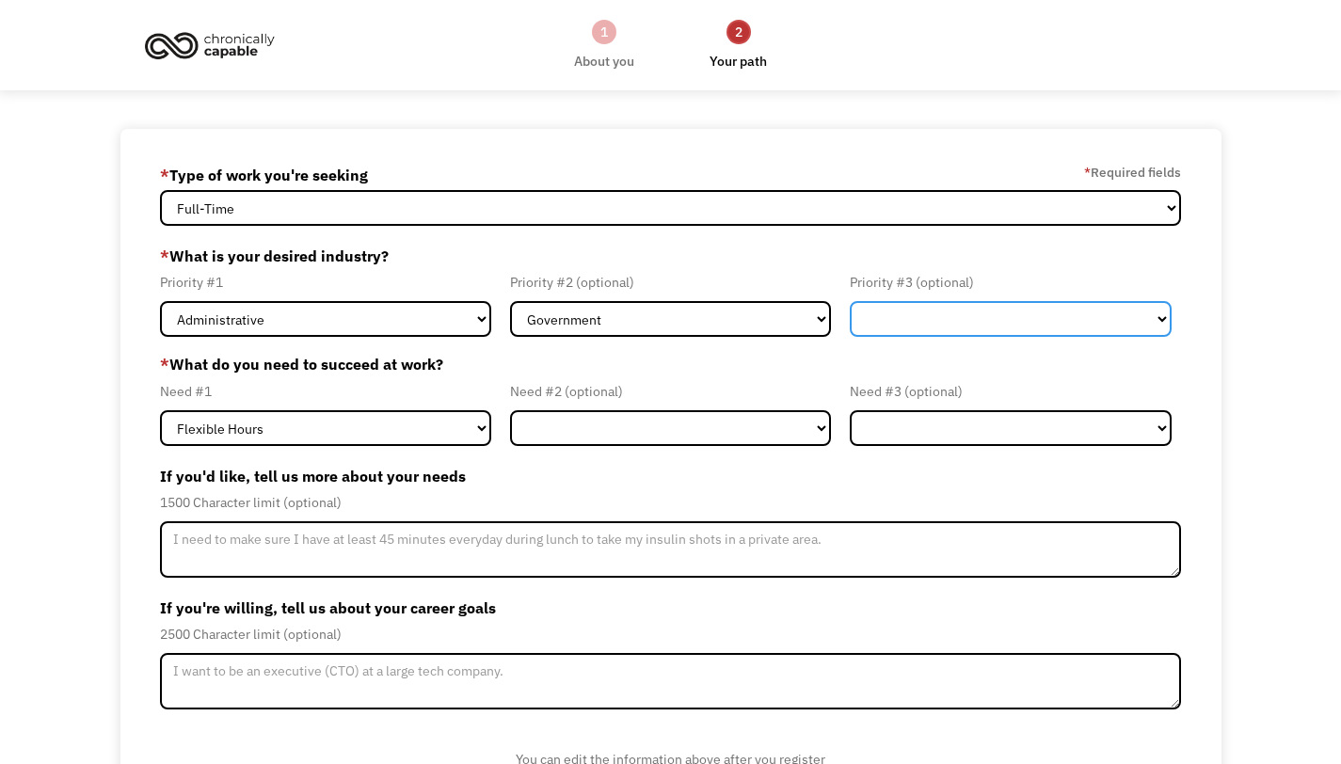
click at [936, 301] on select "Government Finance & Insurance Health & Social Care Tech & Engineering Creative…" at bounding box center [1010, 319] width 321 height 36
select select "Finance & Insurance"
click at [850, 301] on select "Government Finance & Insurance Health & Social Care Tech & Engineering Creative…" at bounding box center [1010, 319] width 321 height 36
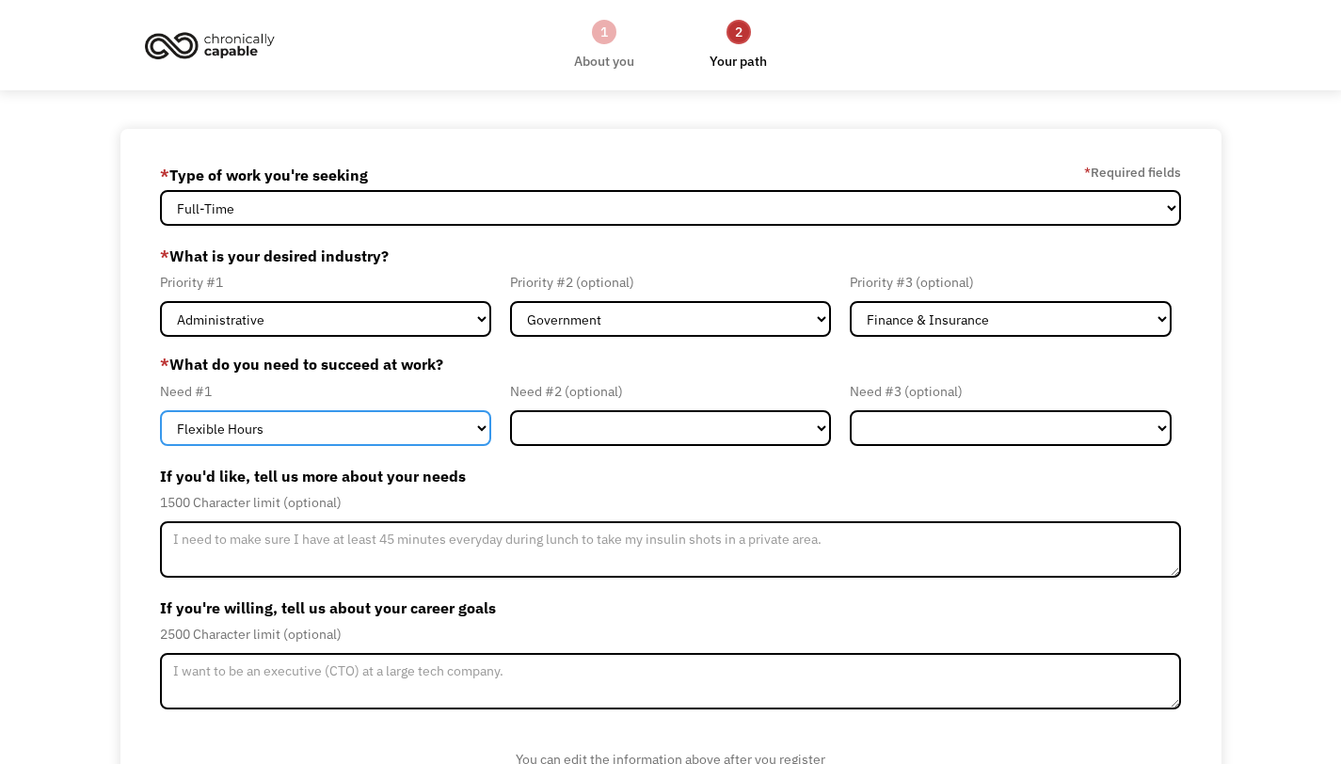
click at [278, 423] on select "Flexible Hours Remote Work Service Animal On-site Accommodations Visual Support…" at bounding box center [325, 428] width 330 height 36
click at [160, 410] on select "Flexible Hours Remote Work Service Animal On-site Accommodations Visual Support…" at bounding box center [325, 428] width 330 height 36
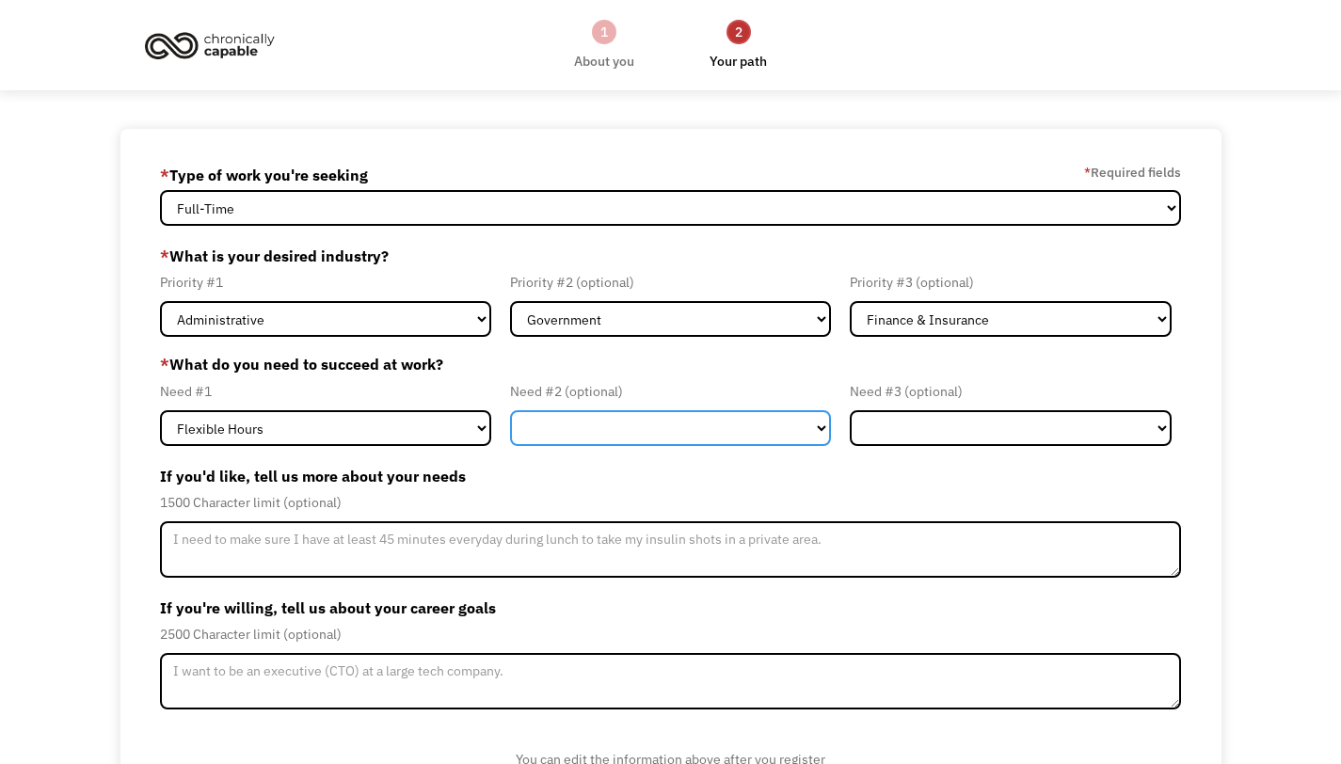
click at [555, 445] on select "Flexible Hours Remote Work Service Animal On-site Accommodations Visual Support…" at bounding box center [670, 428] width 321 height 36
select select "Remote Work"
click at [510, 410] on select "Flexible Hours Remote Work Service Animal On-site Accommodations Visual Support…" at bounding box center [670, 428] width 321 height 36
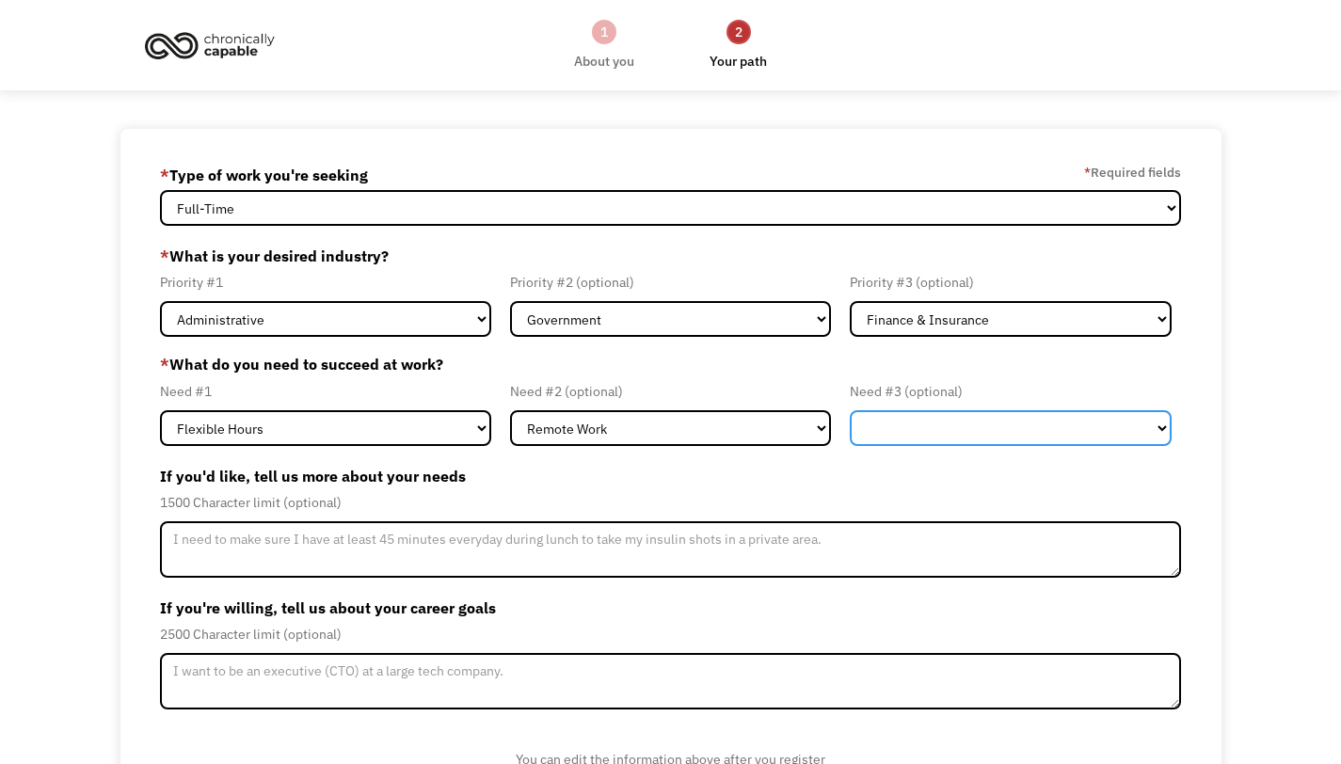
click at [878, 431] on select "Flexible Hours Remote Work Service Animal On-site Accommodations Visual Support…" at bounding box center [1010, 428] width 321 height 36
select select "Flexible Hours"
click at [850, 410] on select "Flexible Hours Remote Work Service Animal On-site Accommodations Visual Support…" at bounding box center [1010, 428] width 321 height 36
